Goal: Information Seeking & Learning: Learn about a topic

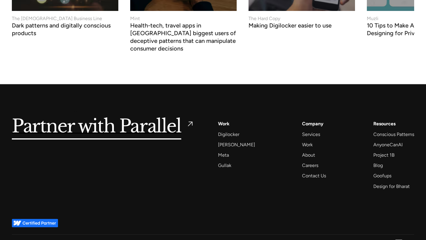
scroll to position [2287, 0]
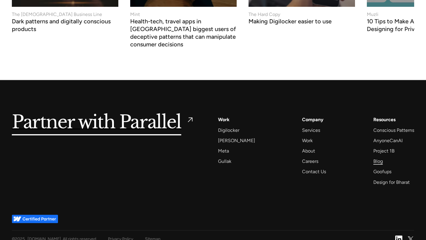
click at [377, 157] on div "Blog" at bounding box center [377, 161] width 9 height 8
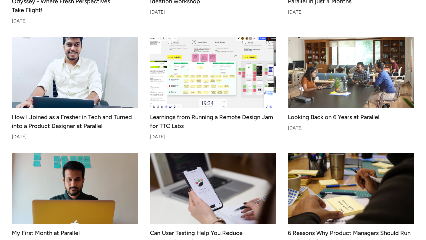
scroll to position [522, 0]
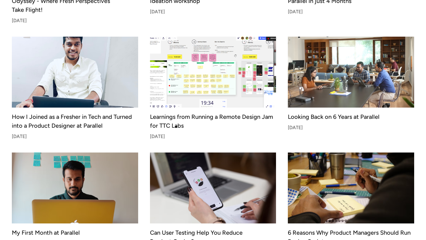
click at [176, 127] on div "Learnings from Running a Remote Design Jam for TTC Labs" at bounding box center [213, 121] width 126 height 13
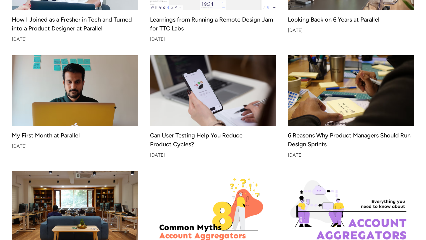
scroll to position [619, 0]
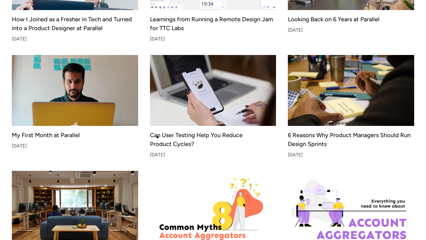
click at [158, 137] on div "Can User Testing Help You Reduce Product Cycles?" at bounding box center [213, 139] width 126 height 13
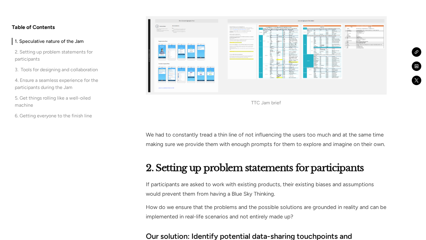
scroll to position [897, 0]
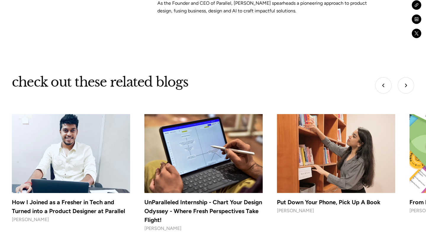
scroll to position [2352, 0]
